Goal: Task Accomplishment & Management: Manage account settings

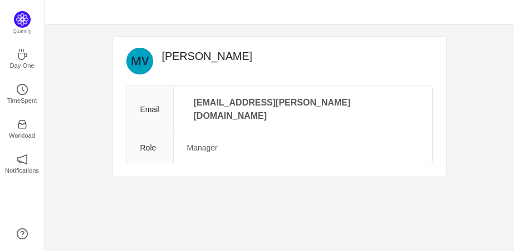
click at [182, 195] on div "[PERSON_NAME] Email [EMAIL_ADDRESS][PERSON_NAME][DOMAIN_NAME] Role Manager Quan…" at bounding box center [279, 138] width 469 height 226
